Goal: Information Seeking & Learning: Find specific fact

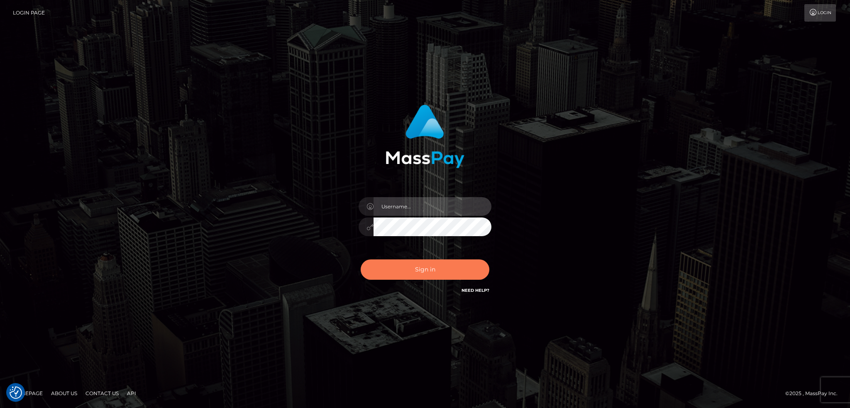
type input "alexstef"
click at [448, 278] on button "Sign in" at bounding box center [425, 269] width 129 height 20
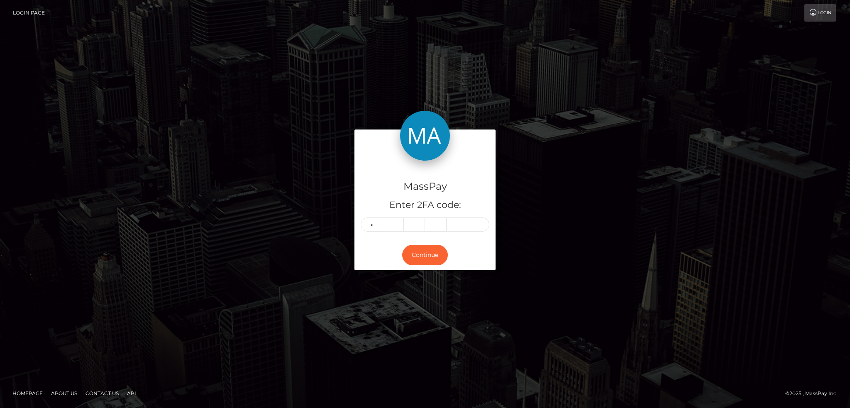
type input "6"
type input "2"
type input "4"
type input "6"
type input "0"
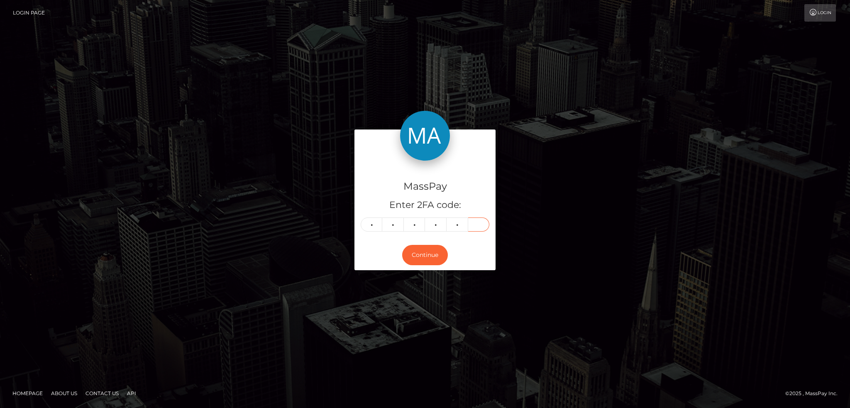
type input "6"
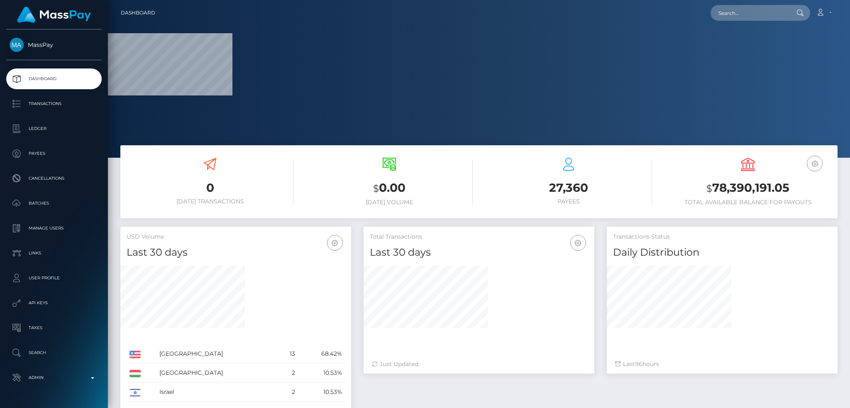
scroll to position [147, 230]
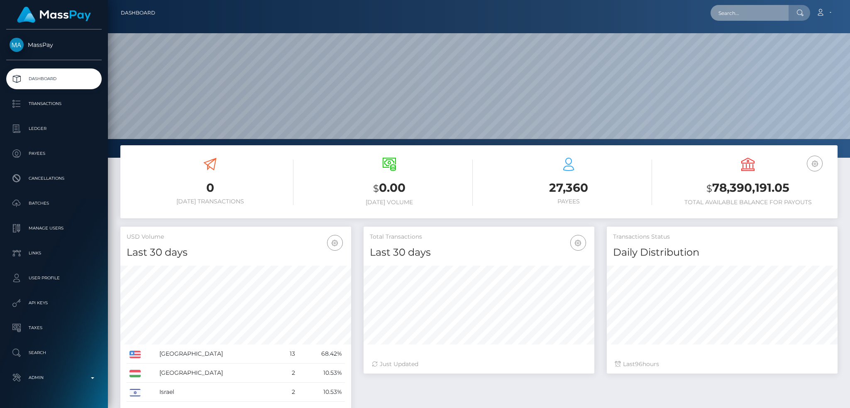
click at [736, 13] on input "text" at bounding box center [750, 13] width 78 height 16
paste input "poact_5kxEzZb2RIuR"
type input "poact_5kxEzZb2RIuR"
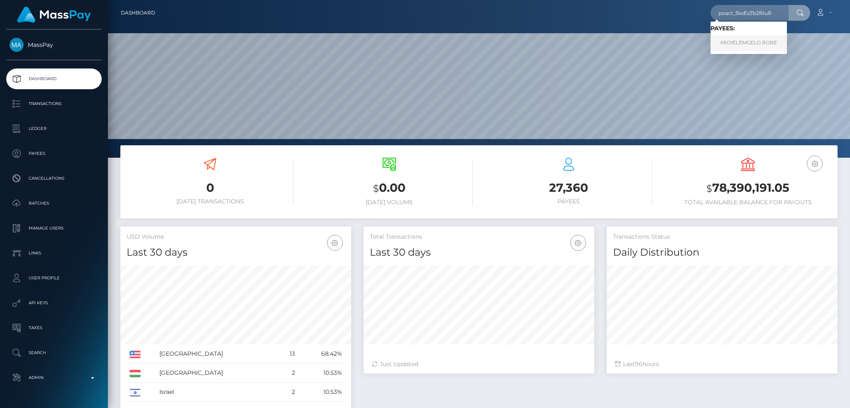
click at [747, 42] on link "MIOIELEMGELO RORE" at bounding box center [749, 42] width 76 height 15
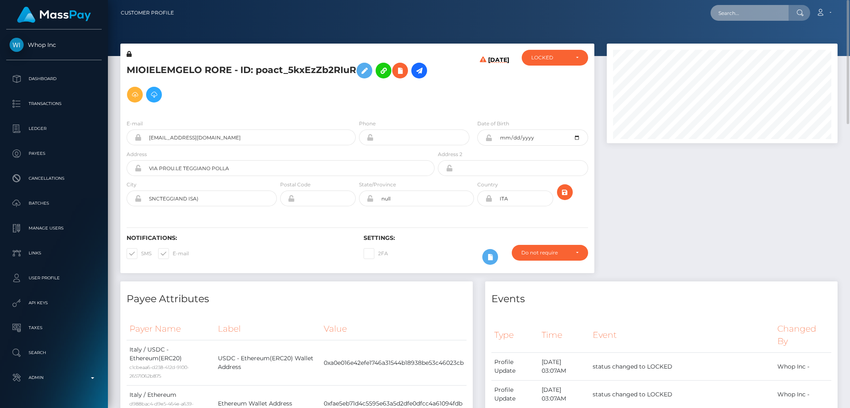
drag, startPoint x: 741, startPoint y: 13, endPoint x: 720, endPoint y: 15, distance: 20.9
click at [741, 13] on input "text" at bounding box center [750, 13] width 78 height 16
paste input "d3cf6c5f4ab7476e9d914797355376b9"
type input "d3cf6c5f4ab7476e9d914797355376b9"
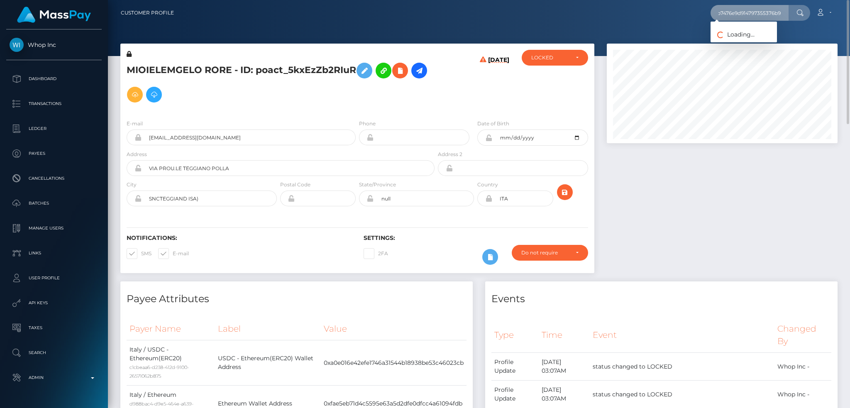
scroll to position [0, 0]
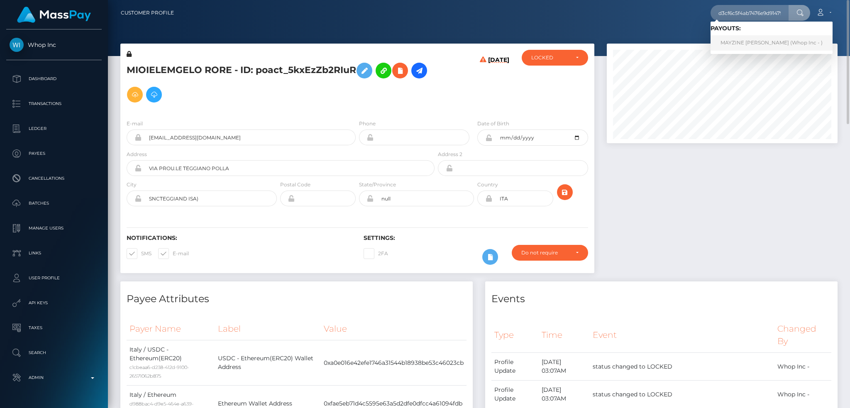
click at [748, 41] on link "MAYZINE ALETHEA AYALA (Whop Inc - )" at bounding box center [772, 42] width 122 height 15
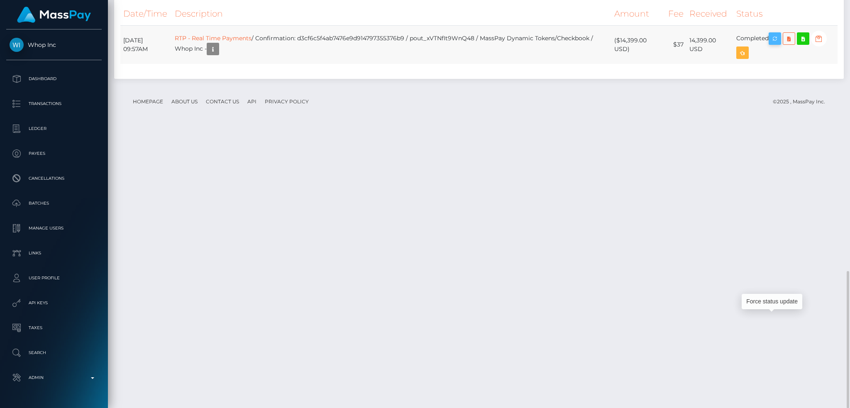
scroll to position [100, 230]
click at [780, 44] on icon "button" at bounding box center [775, 39] width 10 height 10
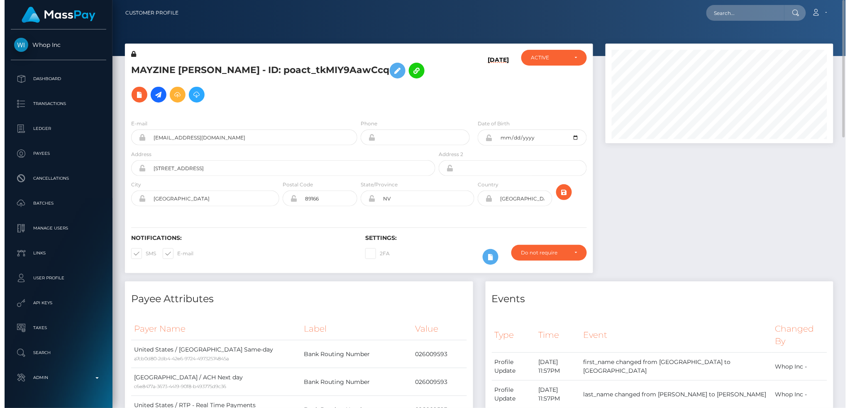
scroll to position [415036, 414907]
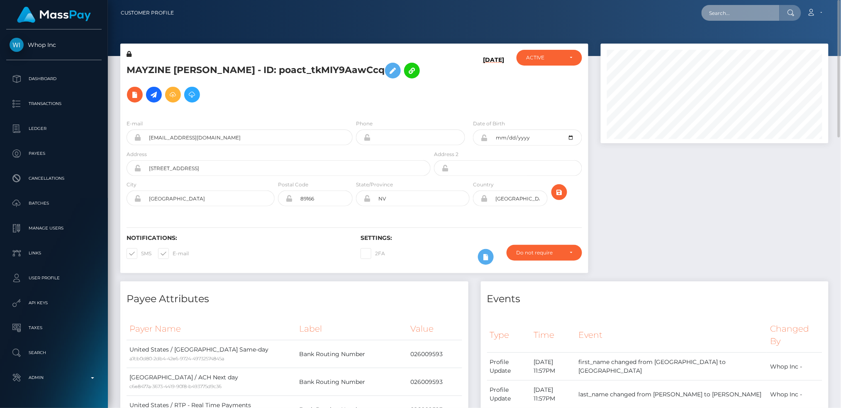
click at [728, 16] on input "text" at bounding box center [741, 13] width 78 height 16
paste input "3106305c-d70a-4914-8038-d7f48ea74c31"
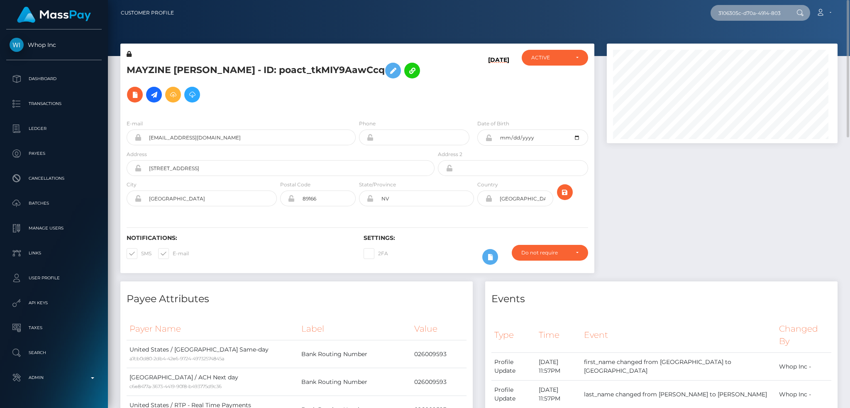
scroll to position [100, 230]
type input "3106305c-d70a-4914-8038-d7f48ea74c31"
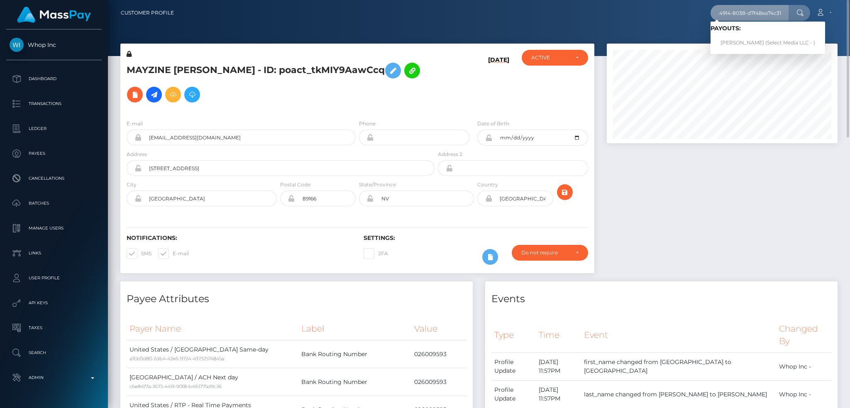
scroll to position [0, 0]
click at [734, 42] on link "Kaori Kobayashi (Select Media LLC - )" at bounding box center [768, 42] width 115 height 15
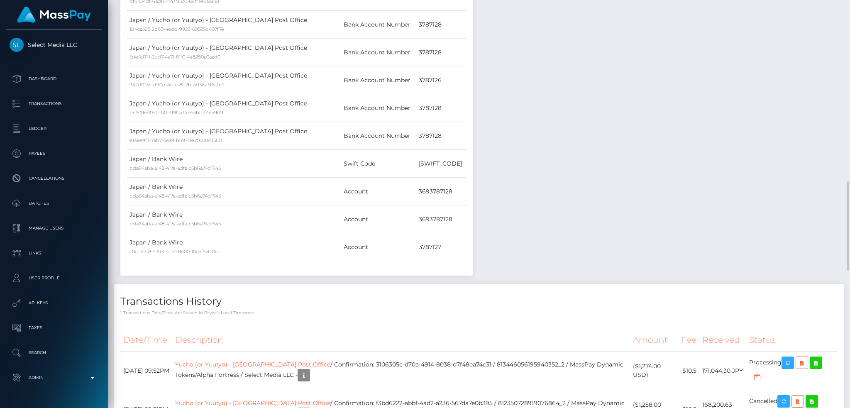
scroll to position [885, 0]
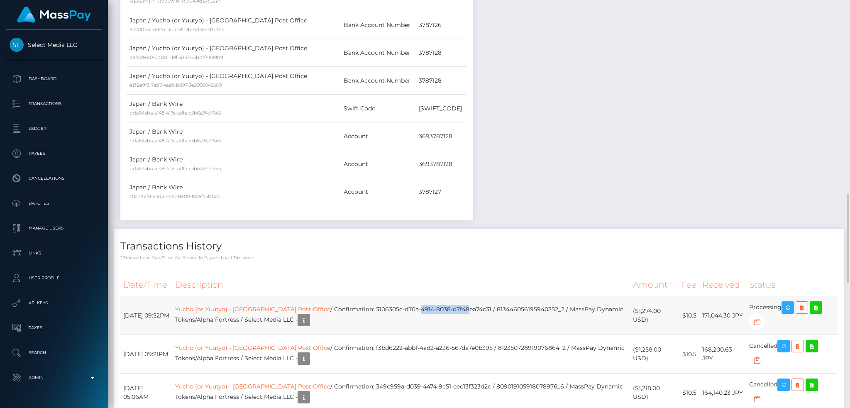
drag, startPoint x: 393, startPoint y: 312, endPoint x: 443, endPoint y: 312, distance: 49.8
click at [443, 312] on td "Yucho (or Yuutyo) - Japan Post Office / Confirmation: 3106305c-d70a-4914-8038-d…" at bounding box center [400, 315] width 457 height 39
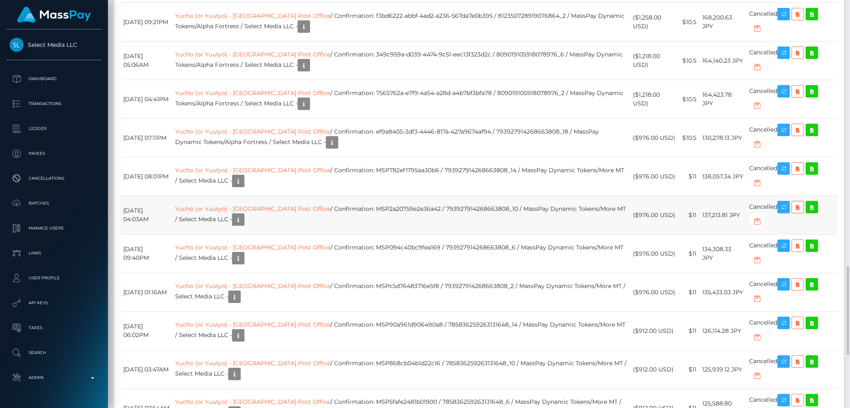
scroll to position [996, 0]
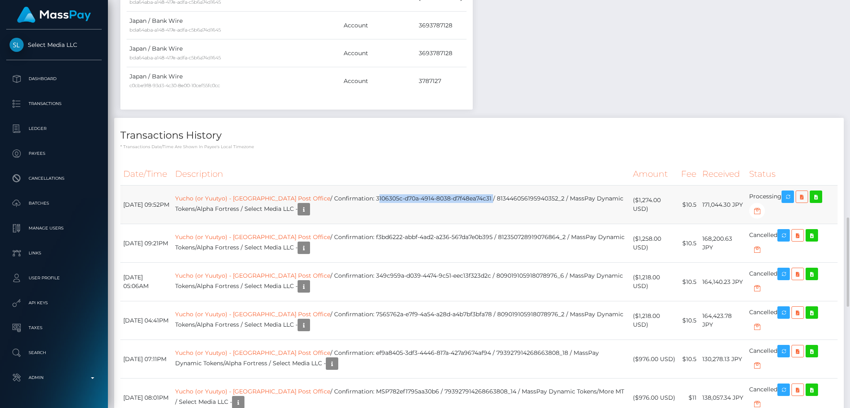
drag, startPoint x: 350, startPoint y: 199, endPoint x: 467, endPoint y: 200, distance: 116.2
click at [467, 200] on td "Yucho (or Yuutyo) - Japan Post Office / Confirmation: 3106305c-d70a-4914-8038-d…" at bounding box center [400, 205] width 457 height 39
copy td "3106305c-d70a-4914-8038-d7f48ea74c31"
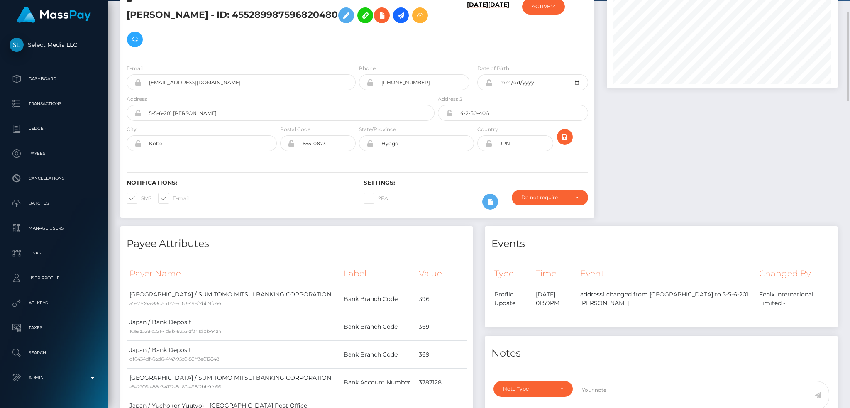
scroll to position [0, 0]
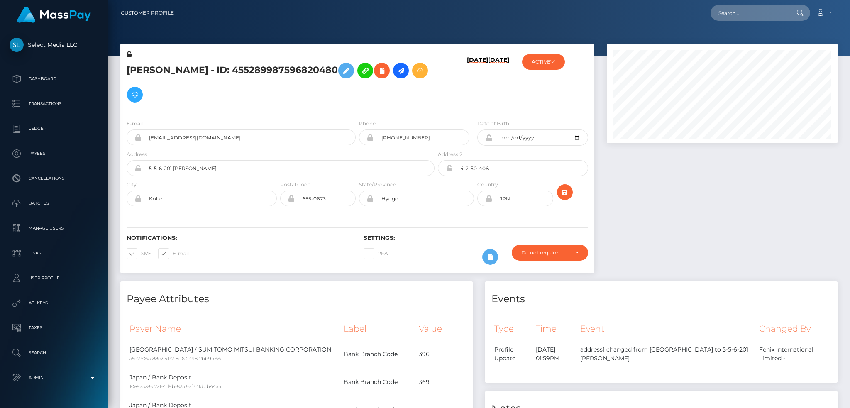
scroll to position [100, 230]
click at [735, 15] on input "text" at bounding box center [750, 13] width 78 height 16
paste input "[PERSON_NAME][EMAIL_ADDRESS][DOMAIN_NAME]"
click at [747, 9] on input "[PERSON_NAME][EMAIL_ADDRESS][DOMAIN_NAME]" at bounding box center [750, 13] width 78 height 16
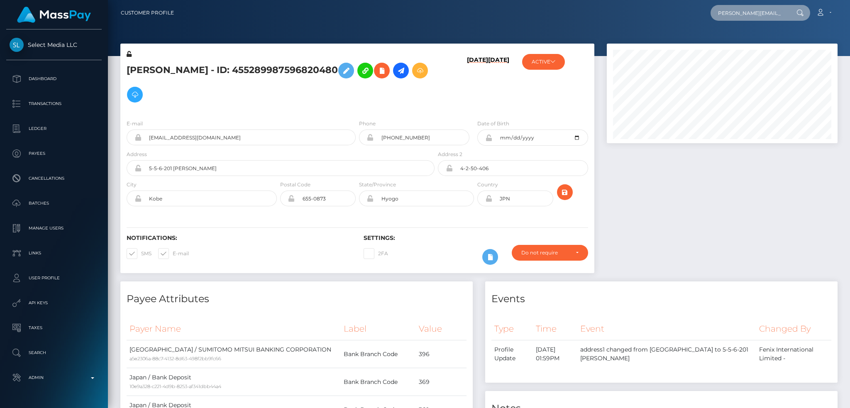
paste input "d69f69979da94a6e95676aa6bc39be5c"
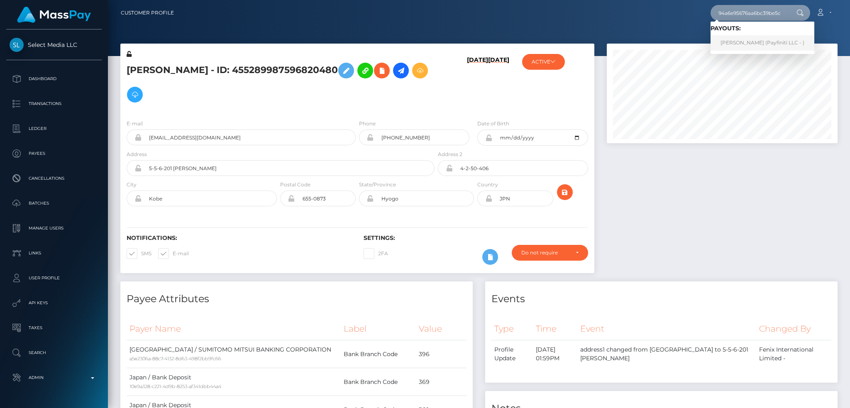
type input "d69f69979da94a6e95676aa6bc39be5c"
click at [753, 46] on link "[PERSON_NAME] (Payfiniti LLC - )" at bounding box center [763, 42] width 104 height 15
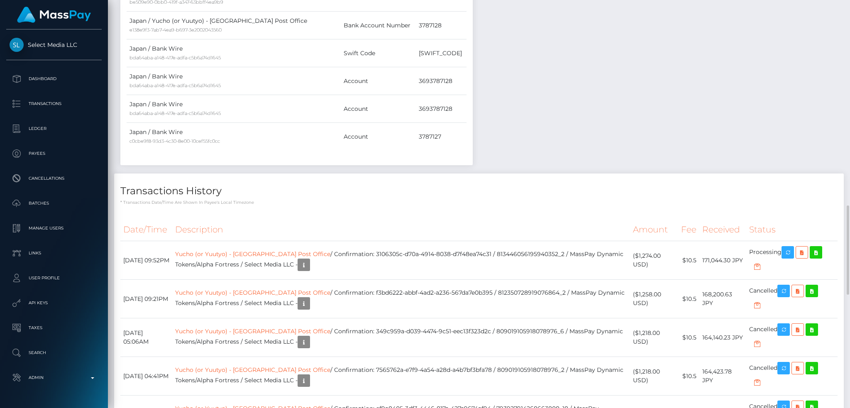
scroll to position [1384, 0]
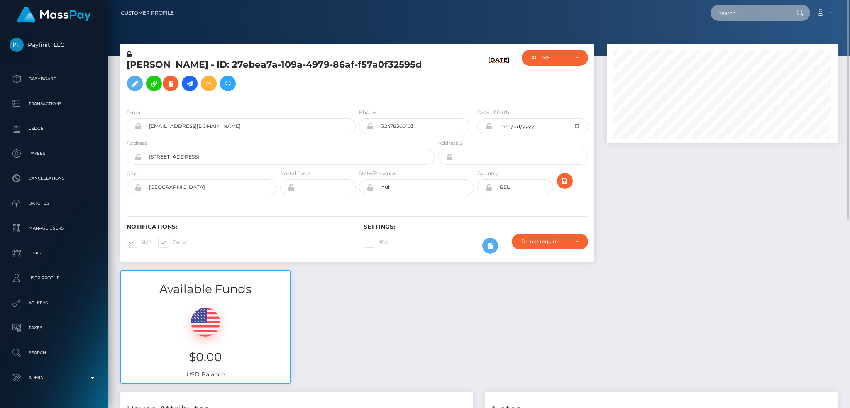
click at [746, 13] on input "text" at bounding box center [750, 13] width 78 height 16
paste input "PY62130807"
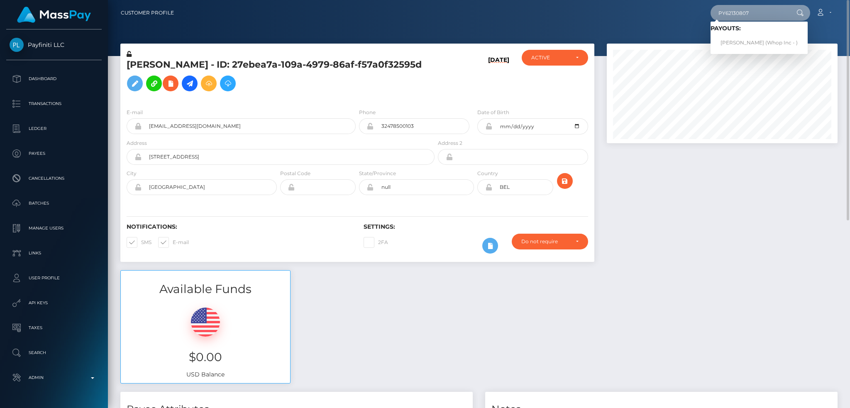
type input "PY62130807"
click at [760, 39] on link "MUHAMMAD AMIR KHAN Khan (Whop Inc - )" at bounding box center [759, 42] width 97 height 15
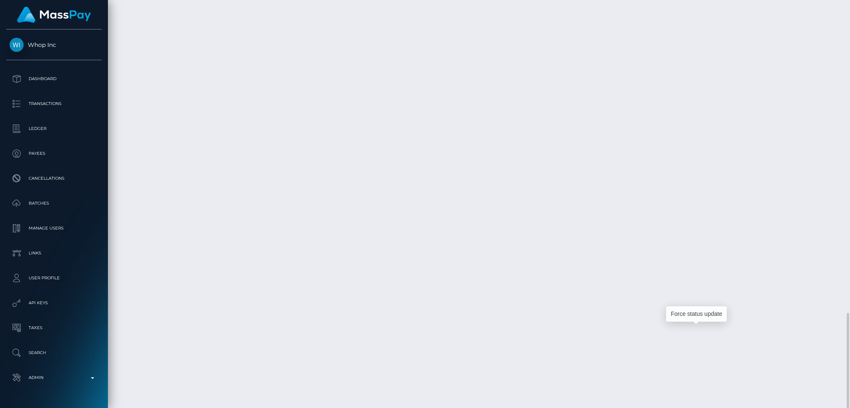
scroll to position [100, 230]
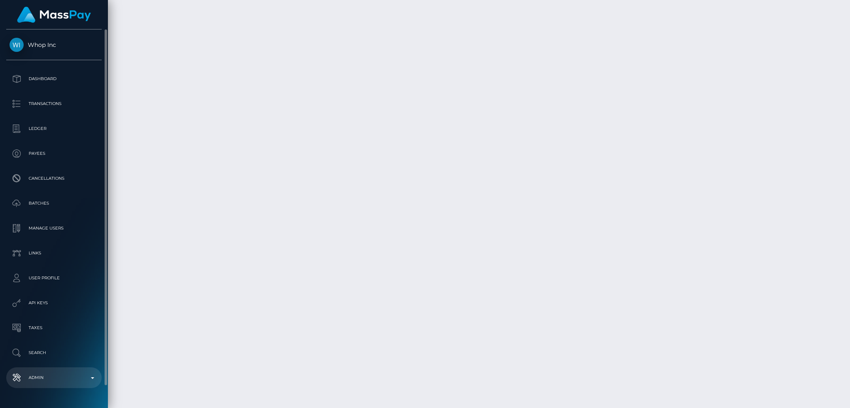
click at [63, 381] on p "Admin" at bounding box center [54, 378] width 89 height 12
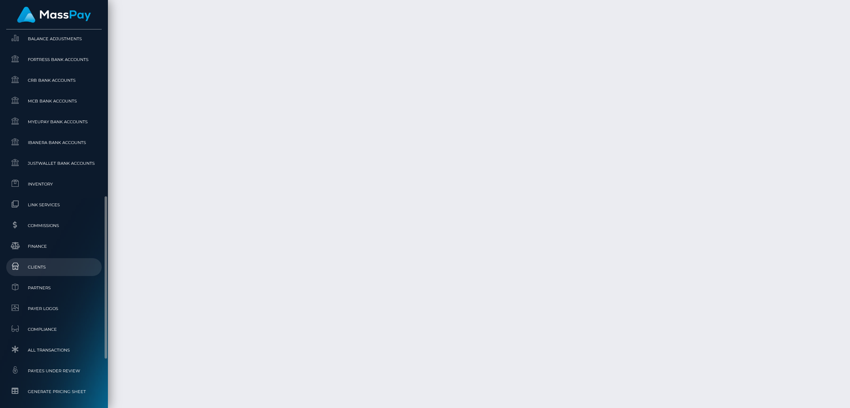
click at [64, 267] on span "Clients" at bounding box center [54, 267] width 89 height 10
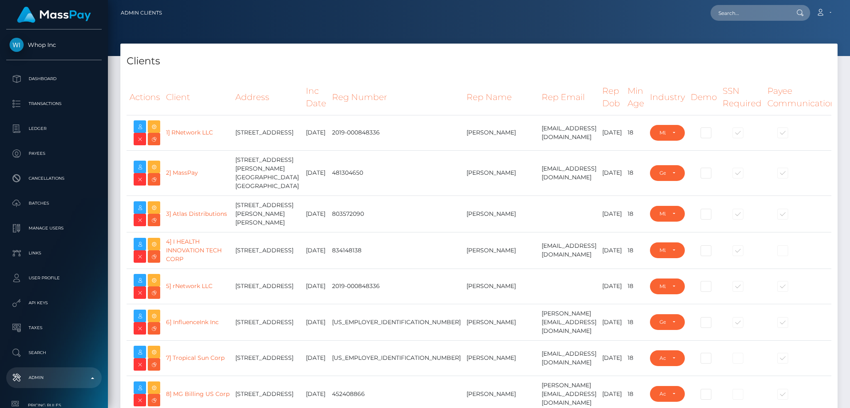
select select "223"
click at [187, 176] on link "2] MassPay" at bounding box center [182, 172] width 32 height 7
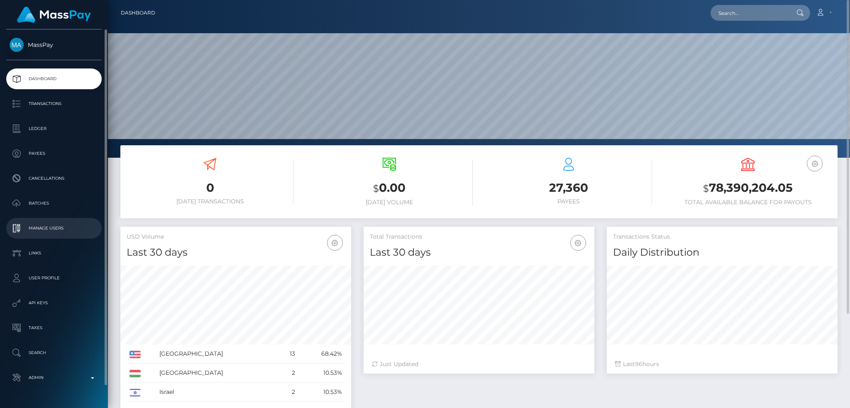
click at [57, 231] on p "Manage Users" at bounding box center [54, 228] width 89 height 12
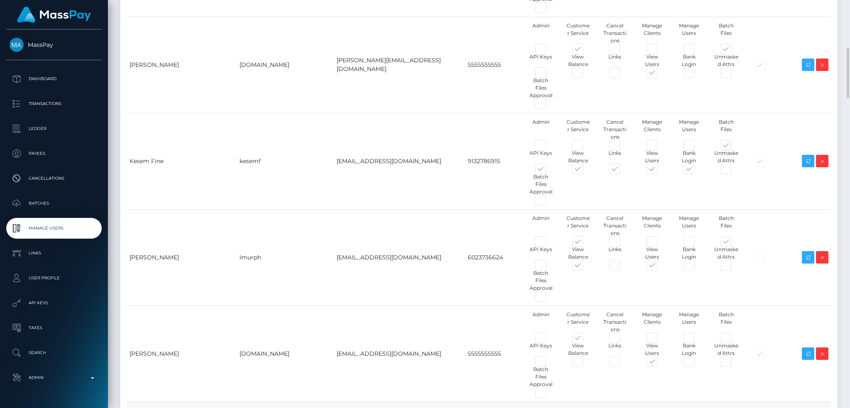
scroll to position [332, 0]
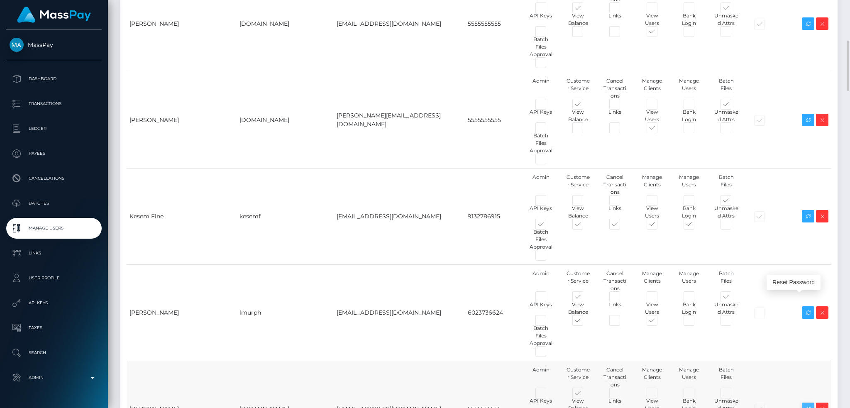
click at [808, 404] on icon at bounding box center [808, 409] width 10 height 10
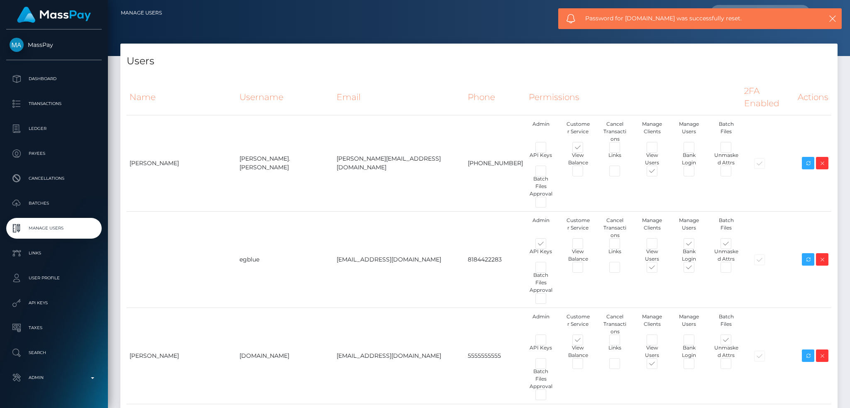
click at [653, 17] on span "Password for nt.es was successfully reset." at bounding box center [695, 18] width 221 height 9
copy span "Password for nt.es was successfully reset."
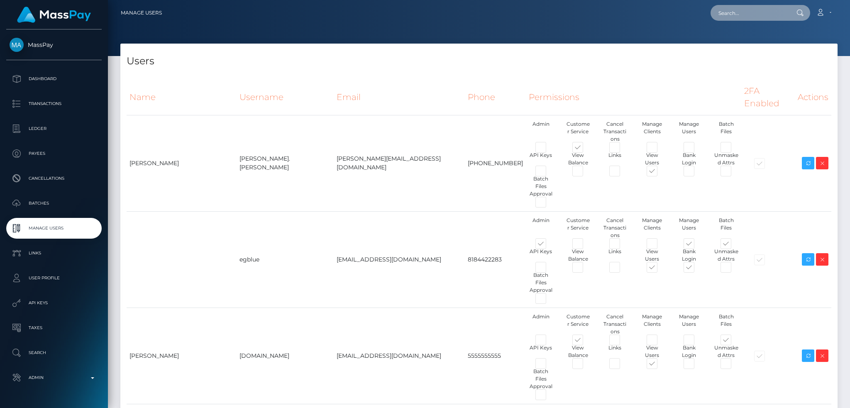
click at [717, 13] on input "text" at bounding box center [750, 13] width 78 height 16
paste input "PY62137676"
type input "PY62137676"
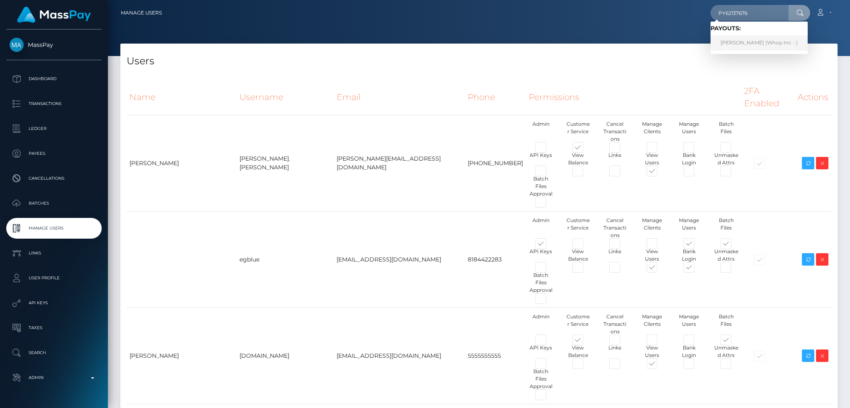
click at [766, 40] on link "Muhammad Younas (Whop Inc - )" at bounding box center [759, 42] width 97 height 15
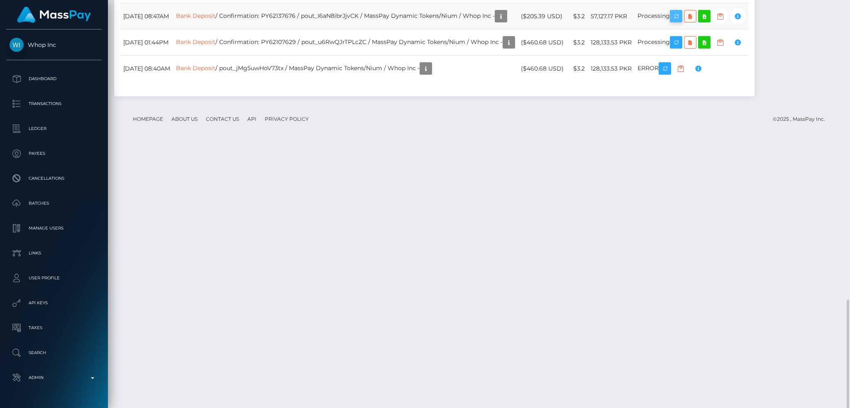
scroll to position [100, 230]
click at [681, 22] on icon "button" at bounding box center [676, 16] width 10 height 10
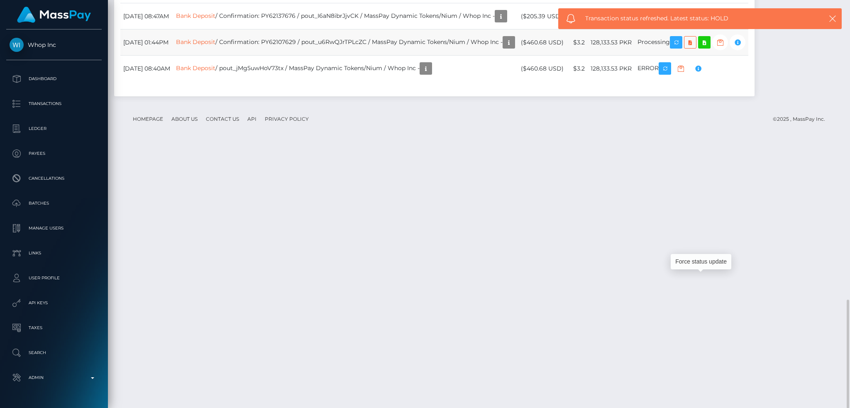
click at [300, 56] on td "Bank Deposit / Confirmation: PY62107629 / pout_u6RwQJrTPLcZC / MassPay Dynamic …" at bounding box center [345, 42] width 345 height 26
click at [681, 48] on icon "button" at bounding box center [676, 42] width 10 height 10
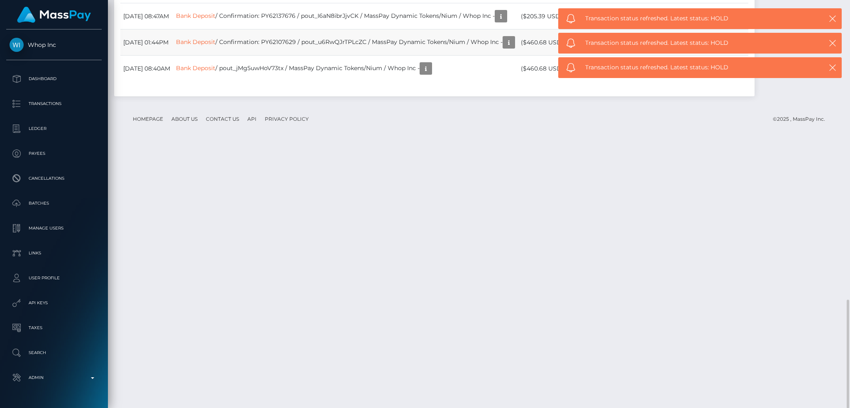
click at [309, 56] on td "Bank Deposit / Confirmation: PY62107629 / pout_u6RwQJrTPLcZC / MassPay Dynamic …" at bounding box center [345, 42] width 345 height 26
copy td "PY62107629"
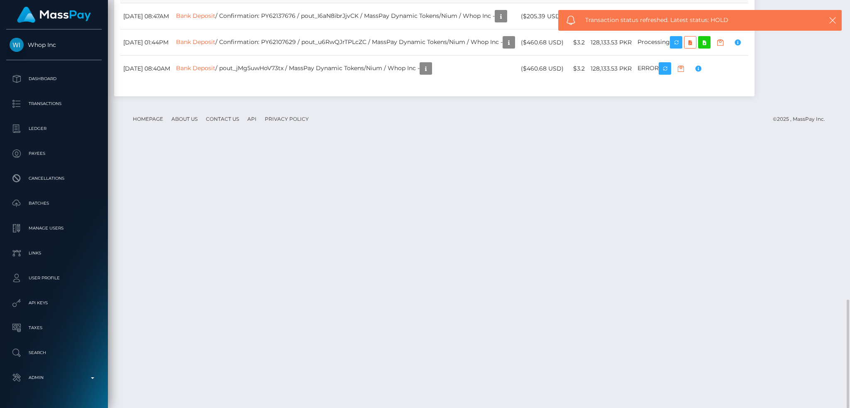
drag, startPoint x: 309, startPoint y: 252, endPoint x: 311, endPoint y: 209, distance: 43.6
copy td "PY62173428"
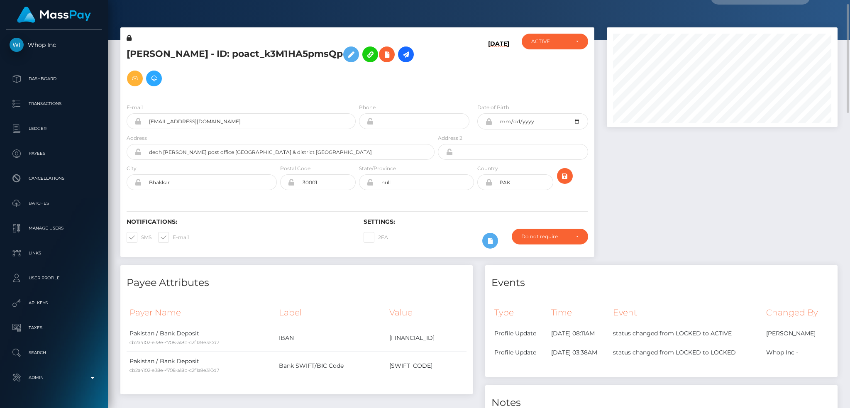
scroll to position [0, 0]
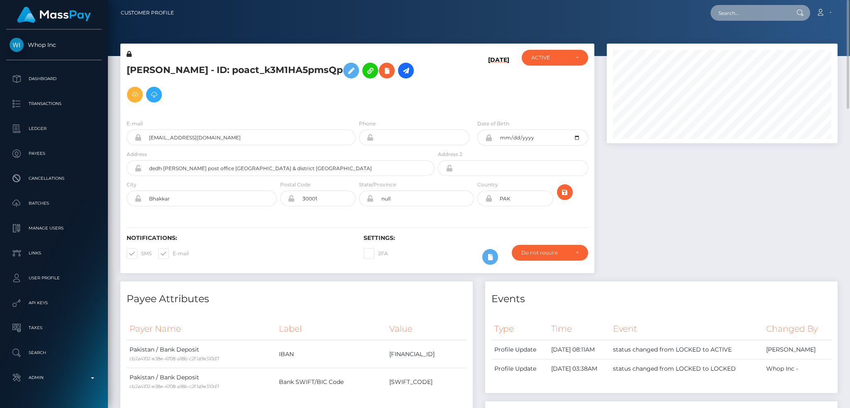
drag, startPoint x: 752, startPoint y: 15, endPoint x: 644, endPoint y: 23, distance: 107.9
click at [751, 15] on input "text" at bounding box center [750, 13] width 78 height 16
paste input "1f1f776e-1927-4218-a0b1-edfee9d35ff6"
type input "1f1f776e-1927-4218-a0b1-edfee9d35ff6"
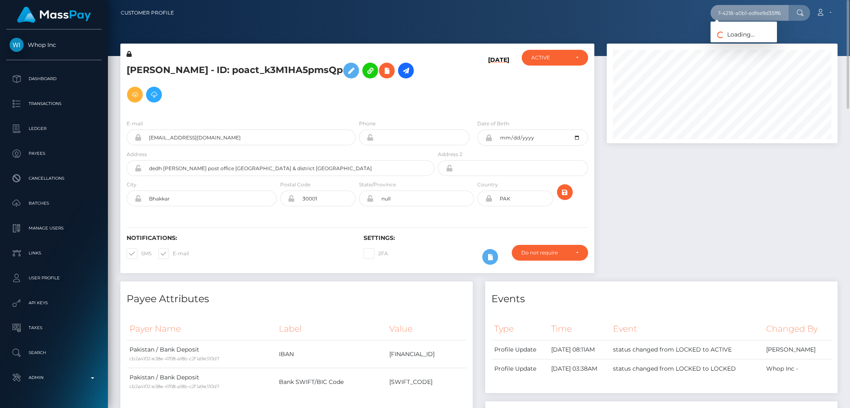
scroll to position [0, 0]
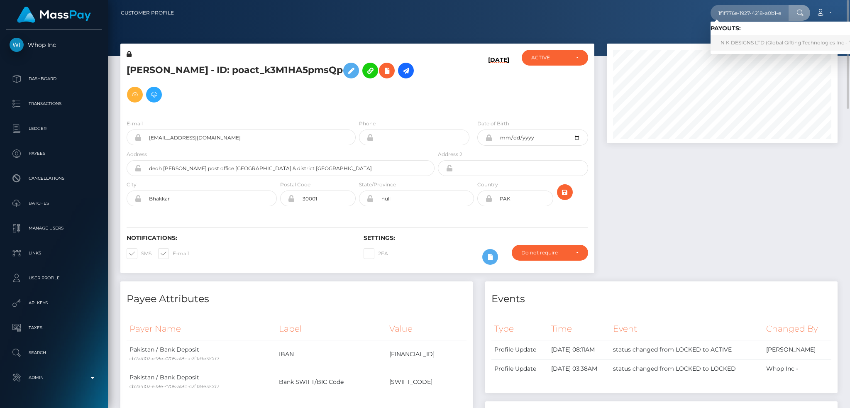
click at [736, 40] on link "N K DESIGNS LTD (Global Gifting Technologies Inc - Throne)" at bounding box center [795, 42] width 168 height 15
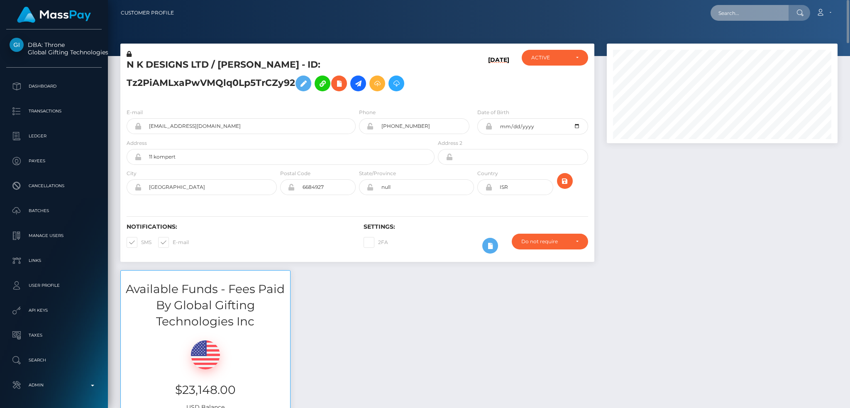
drag, startPoint x: 754, startPoint y: 20, endPoint x: 718, endPoint y: 18, distance: 36.1
click at [754, 20] on input "text" at bounding box center [750, 13] width 78 height 16
paste input "PY62113212"
type input "PY62113212"
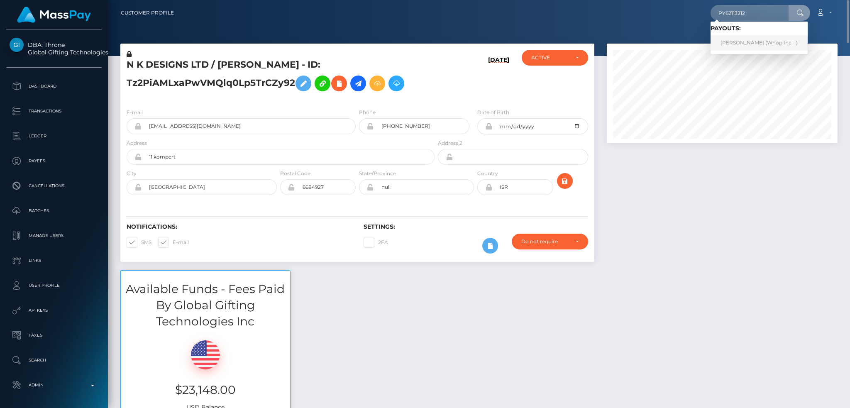
click at [736, 39] on link "Fakhar Abbas (Whop Inc - )" at bounding box center [759, 42] width 97 height 15
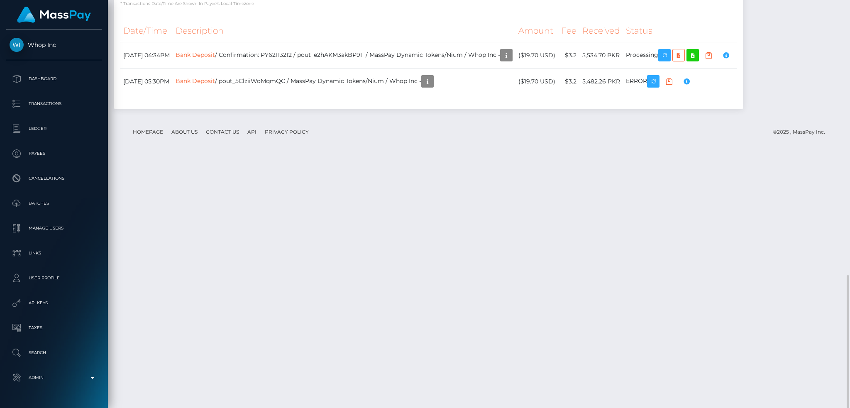
scroll to position [100, 230]
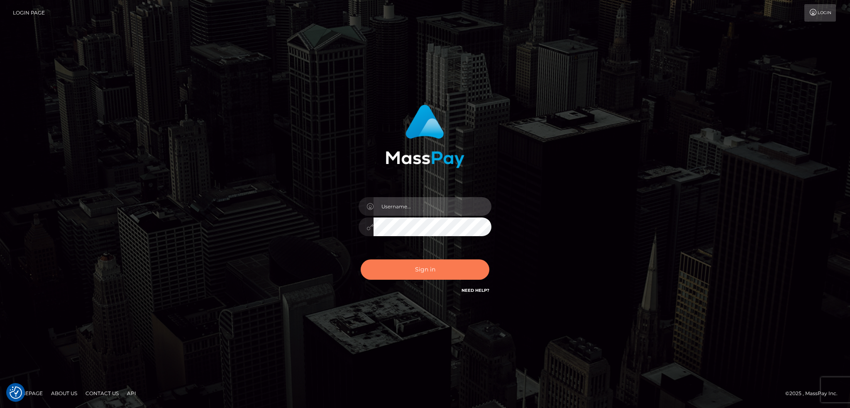
type input "alexstef"
click at [431, 262] on button "Sign in" at bounding box center [425, 269] width 129 height 20
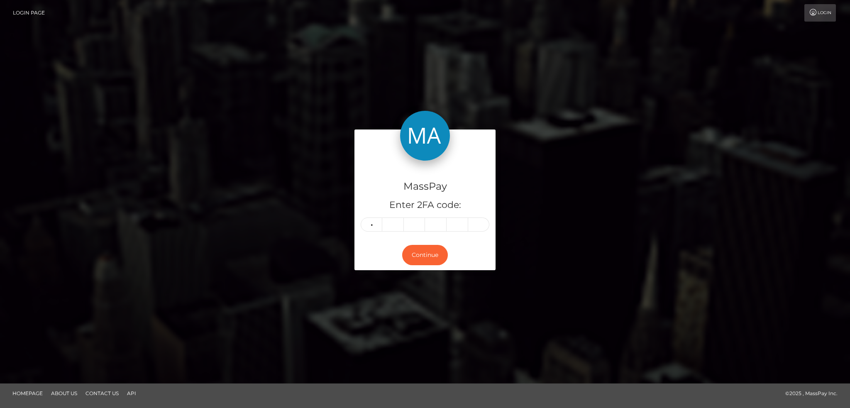
type input "2"
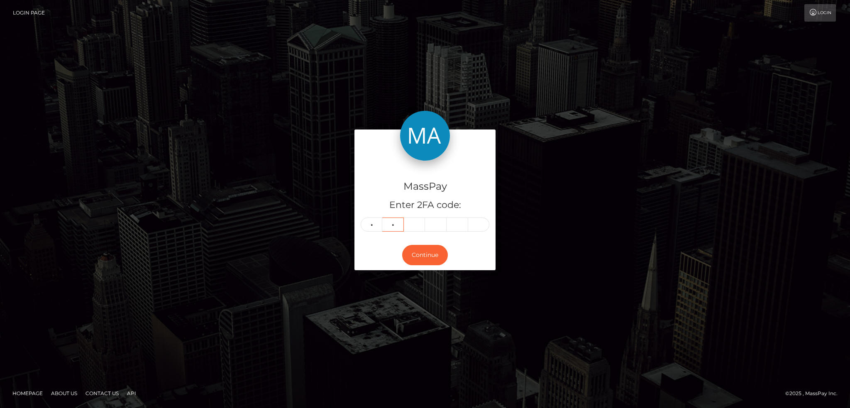
type input "0"
type input "3"
type input "2"
type input "4"
type input "7"
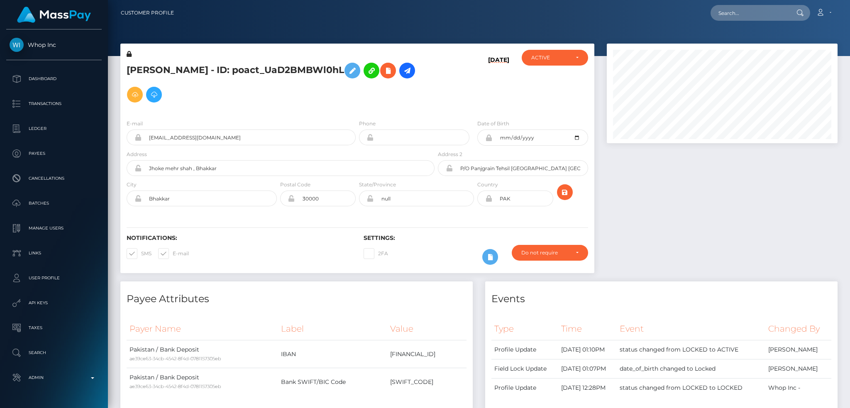
scroll to position [100, 230]
click at [727, 12] on input "text" at bounding box center [750, 13] width 78 height 16
paste input "7a59b6c8-0b60-4dae-ae58-73ae9ff5cdec"
type input "7a59b6c8-0b60-4dae-ae58-73ae9ff5cdec"
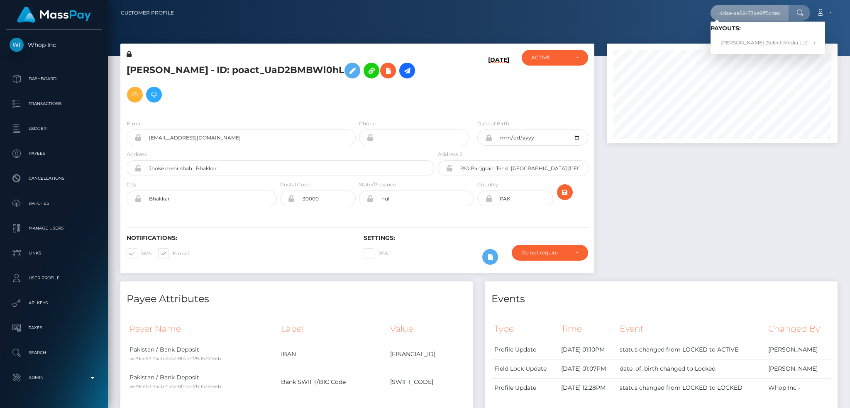
scroll to position [0, 0]
click at [734, 38] on link "YURI WAKAKI (Select Media LLC - )" at bounding box center [768, 42] width 115 height 15
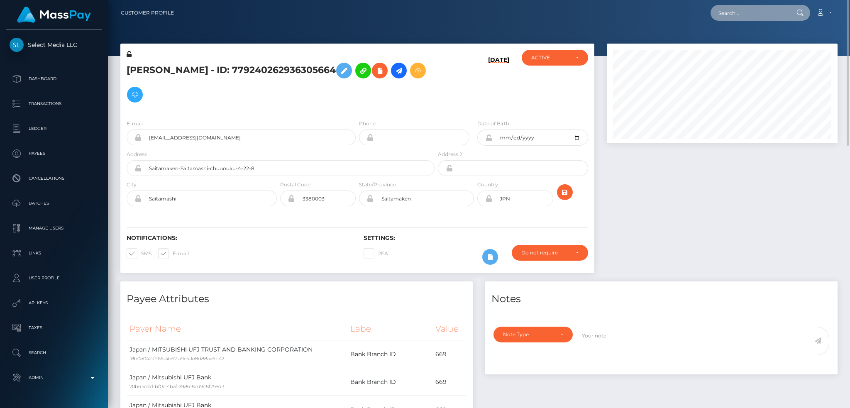
drag, startPoint x: 761, startPoint y: 17, endPoint x: 614, endPoint y: 38, distance: 148.0
click at [761, 17] on input "text" at bounding box center [750, 13] width 78 height 16
paste input "[EMAIL_ADDRESS][DOMAIN_NAME]"
type input "[EMAIL_ADDRESS][DOMAIN_NAME]"
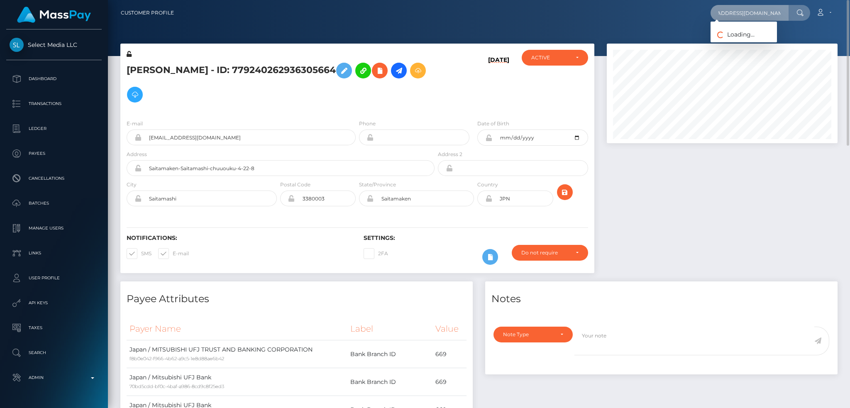
scroll to position [0, 0]
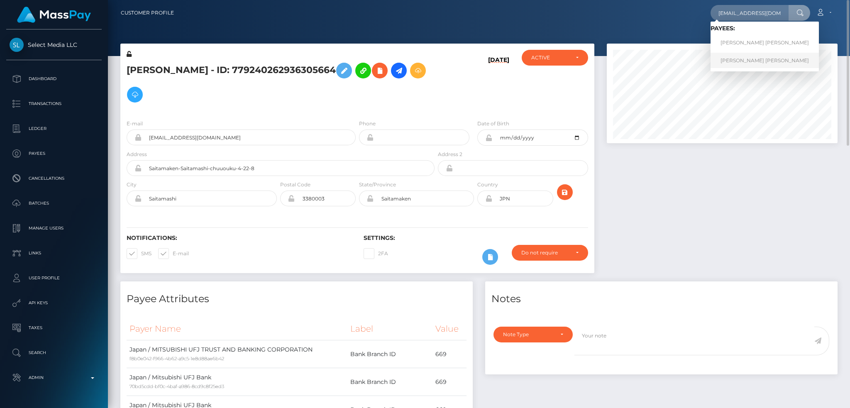
click at [740, 61] on link "[PERSON_NAME] [PERSON_NAME]" at bounding box center [765, 60] width 108 height 15
